Goal: Obtain resource: Obtain resource

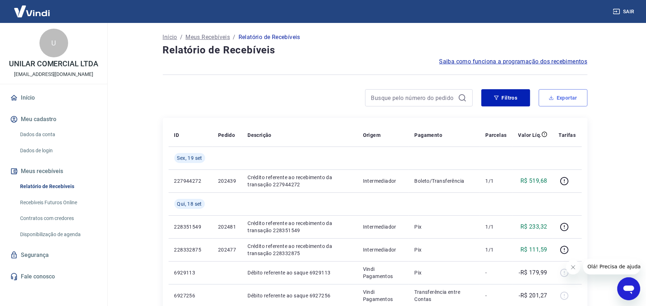
click at [556, 99] on button "Exportar" at bounding box center [563, 97] width 49 height 17
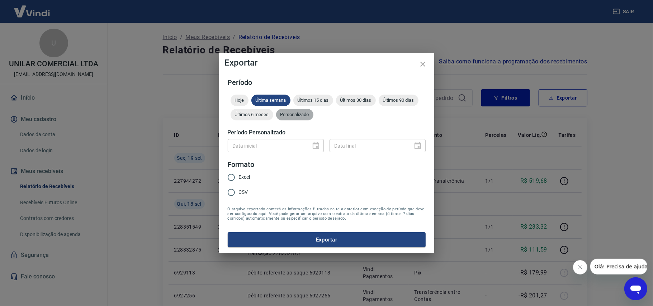
click at [293, 115] on span "Personalizado" at bounding box center [294, 114] width 37 height 5
click at [246, 191] on span "CSV" at bounding box center [243, 193] width 9 height 8
click at [239, 191] on input "CSV" at bounding box center [231, 192] width 15 height 15
radio input "true"
click at [318, 145] on icon "Choose date" at bounding box center [316, 146] width 9 height 9
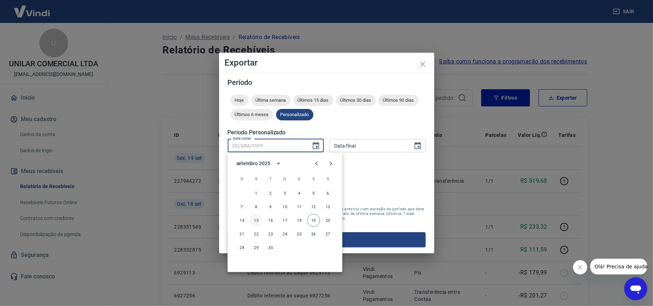
click at [257, 222] on button "15" at bounding box center [256, 220] width 13 height 13
type input "15/09/2025"
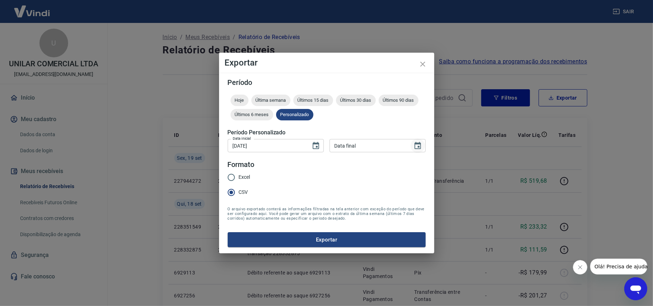
click at [416, 145] on icon "Choose date" at bounding box center [418, 146] width 9 height 9
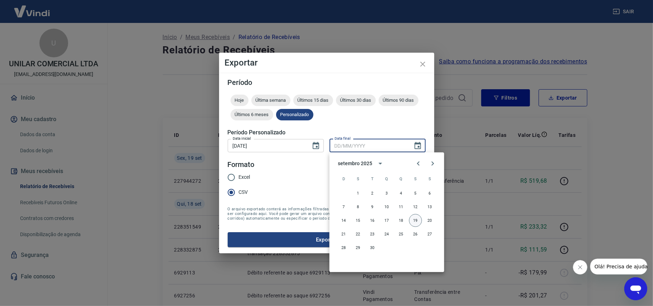
click at [415, 222] on button "19" at bounding box center [415, 220] width 13 height 13
type input "19/09/2025"
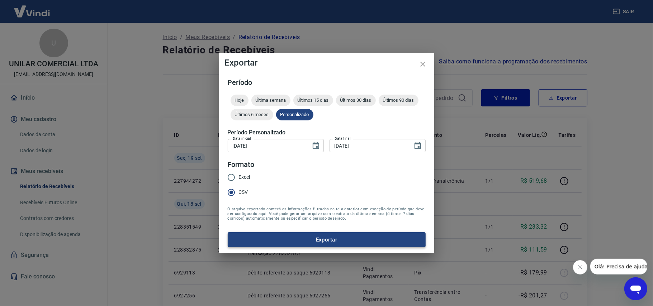
click at [341, 238] on button "Exportar" at bounding box center [327, 239] width 198 height 15
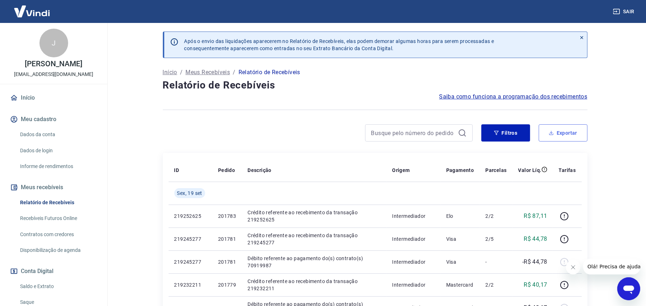
click at [549, 132] on icon "button" at bounding box center [551, 133] width 5 height 5
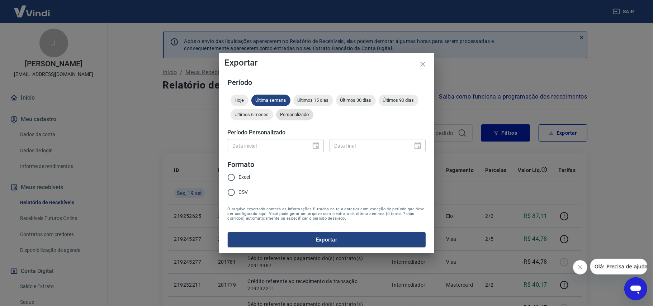
click at [306, 116] on span "Personalizado" at bounding box center [294, 114] width 37 height 5
click at [313, 146] on icon "Choose date" at bounding box center [316, 145] width 6 height 7
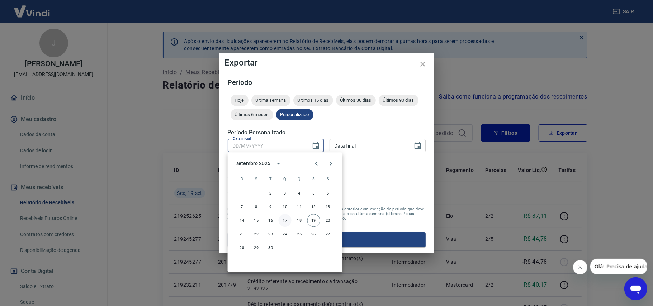
click at [283, 223] on button "17" at bounding box center [285, 220] width 13 height 13
type input "17/09/2025"
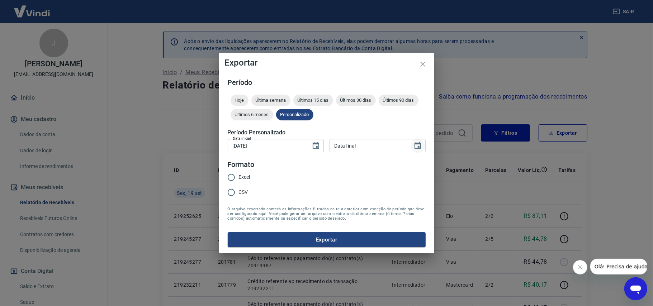
click at [421, 145] on icon "Choose date" at bounding box center [418, 146] width 9 height 9
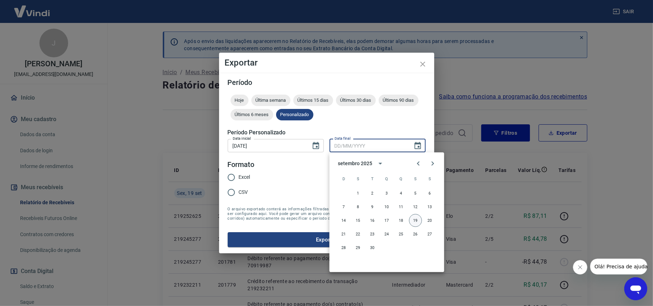
click at [415, 222] on button "19" at bounding box center [415, 220] width 13 height 13
type input "19/09/2025"
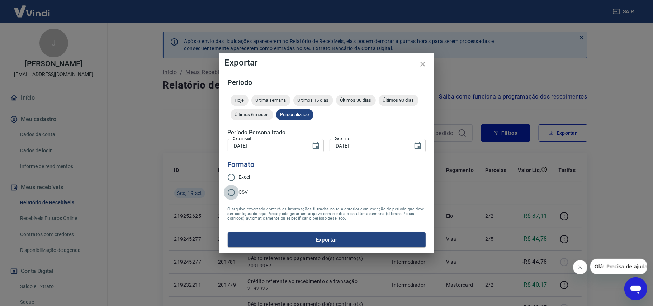
click at [236, 193] on input "CSV" at bounding box center [231, 192] width 15 height 15
radio input "true"
click at [316, 234] on button "Exportar" at bounding box center [327, 239] width 198 height 15
